Goal: Use online tool/utility: Utilize a website feature to perform a specific function

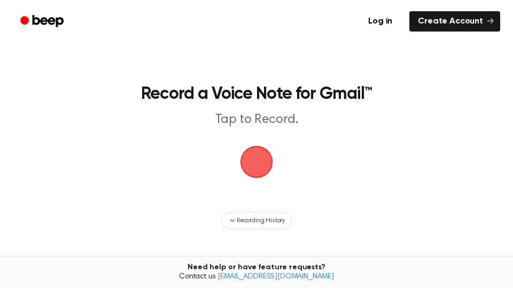
click at [261, 163] on span "button" at bounding box center [256, 162] width 30 height 30
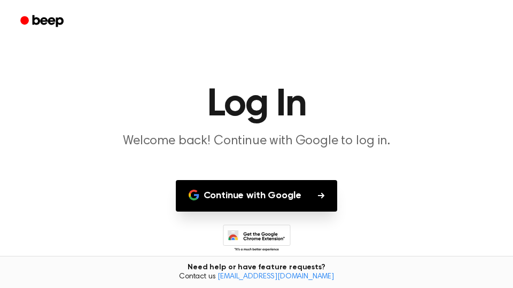
click at [296, 192] on button "Continue with Google" at bounding box center [257, 196] width 162 height 32
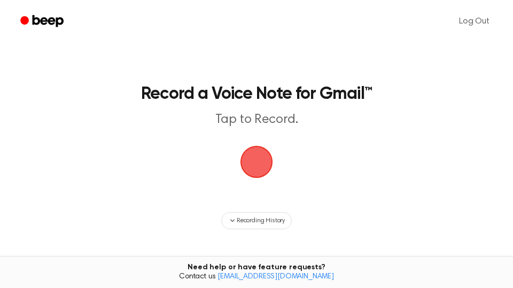
click at [258, 164] on span "button" at bounding box center [256, 162] width 30 height 30
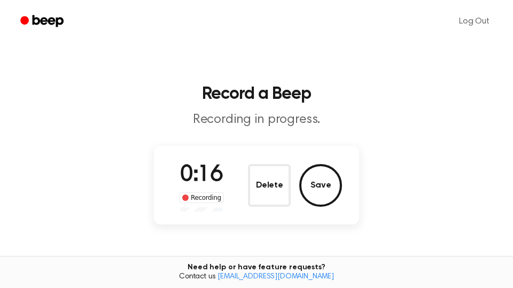
click at [269, 138] on main "Record a Beep Recording in progress. 0:16 Recording Delete Save Tired of copyin…" at bounding box center [256, 180] width 513 height 360
click at [197, 199] on div "Recording" at bounding box center [201, 197] width 44 height 11
click at [317, 185] on button "Save" at bounding box center [320, 185] width 43 height 43
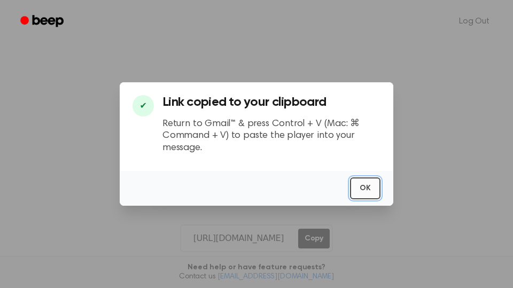
click at [370, 185] on button "OK" at bounding box center [365, 188] width 30 height 22
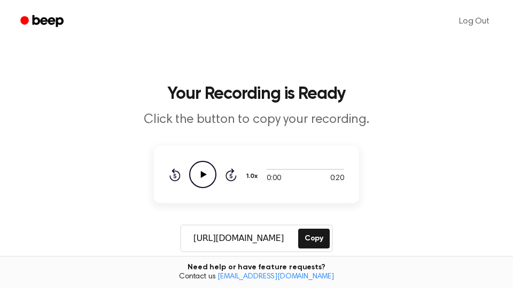
click at [202, 175] on icon at bounding box center [204, 174] width 6 height 7
click at [198, 175] on icon "Pause Audio" at bounding box center [202, 174] width 27 height 27
click at [203, 176] on icon at bounding box center [204, 174] width 6 height 7
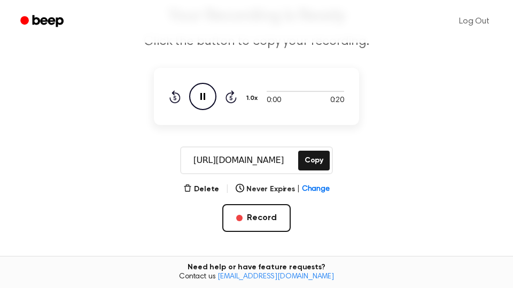
scroll to position [75, 0]
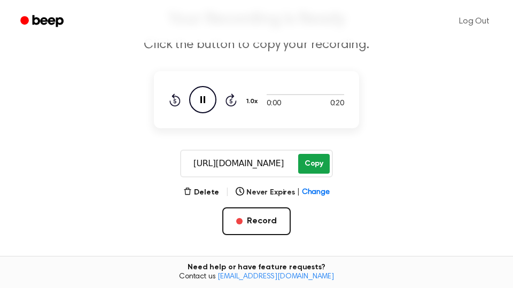
click at [313, 166] on button "Copy" at bounding box center [314, 164] width 32 height 20
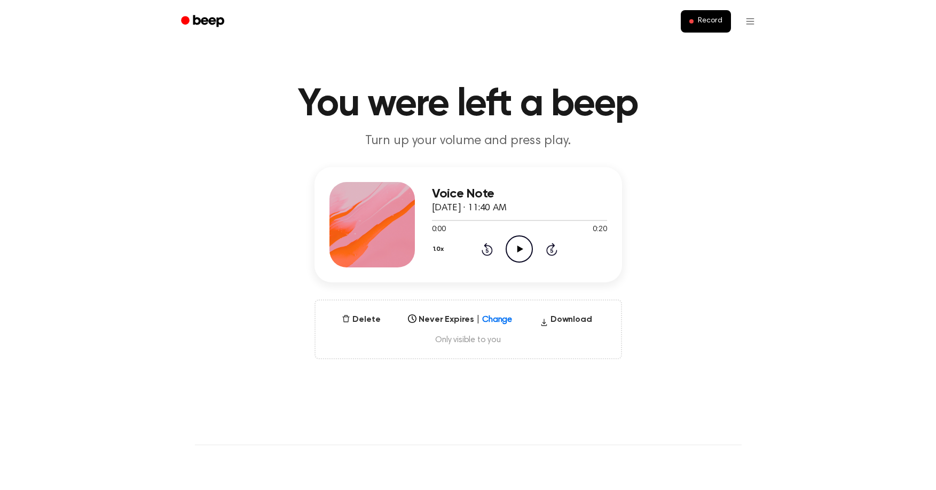
click at [515, 247] on icon "Play Audio" at bounding box center [519, 248] width 27 height 27
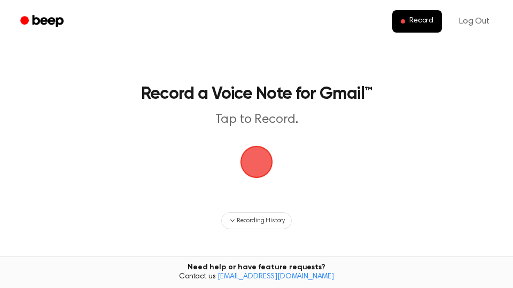
click at [254, 167] on span "button" at bounding box center [256, 162] width 33 height 33
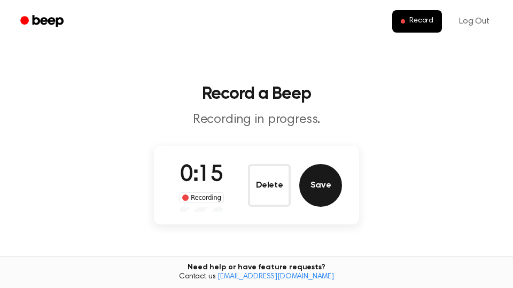
click at [327, 180] on button "Save" at bounding box center [320, 185] width 43 height 43
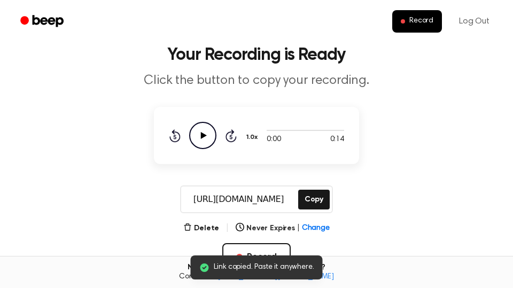
scroll to position [56, 0]
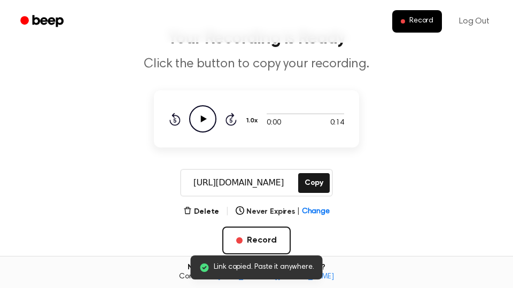
click at [197, 121] on icon "Play Audio" at bounding box center [202, 118] width 27 height 27
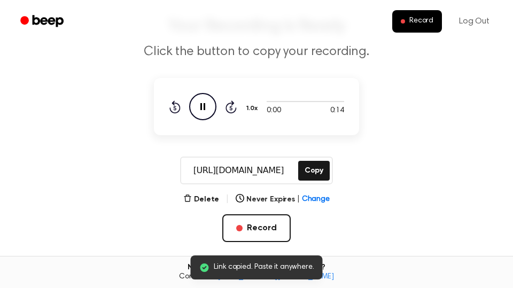
scroll to position [75, 0]
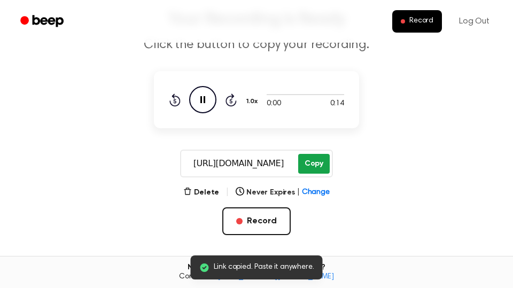
click at [312, 161] on button "Copy" at bounding box center [314, 164] width 32 height 20
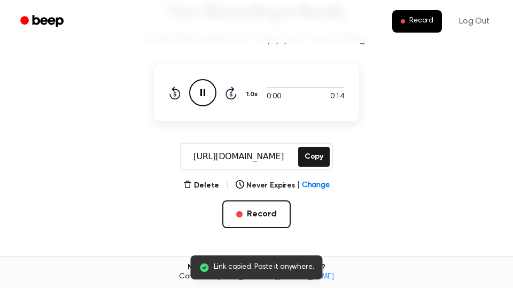
scroll to position [0, 0]
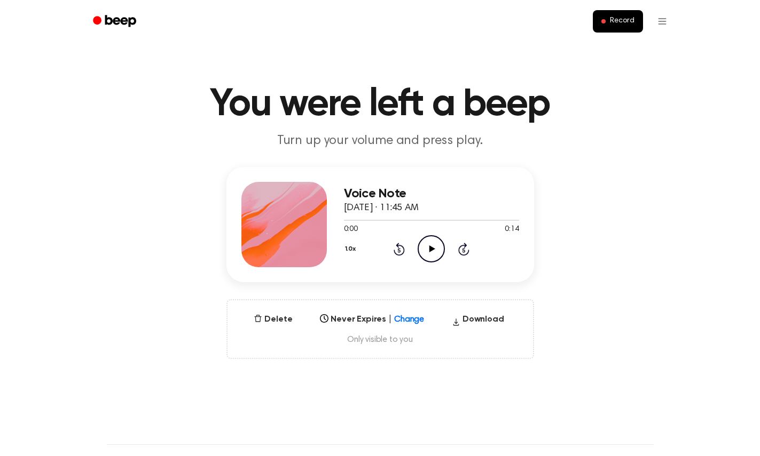
click at [437, 249] on icon "Play Audio" at bounding box center [431, 248] width 27 height 27
